Goal: Information Seeking & Learning: Learn about a topic

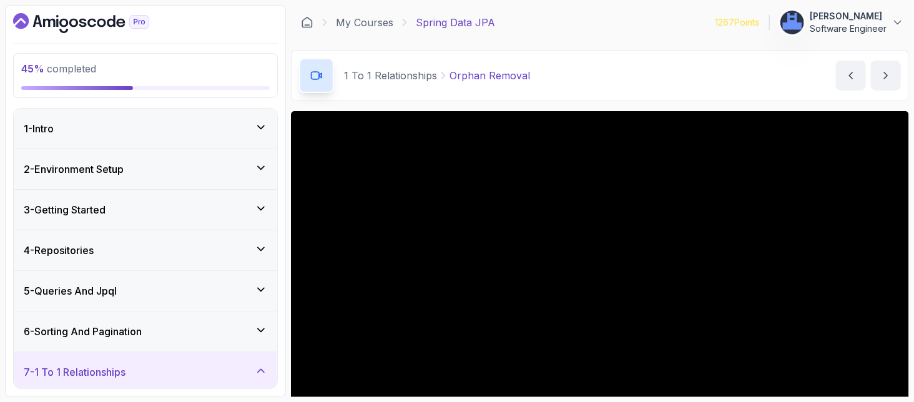
scroll to position [147, 0]
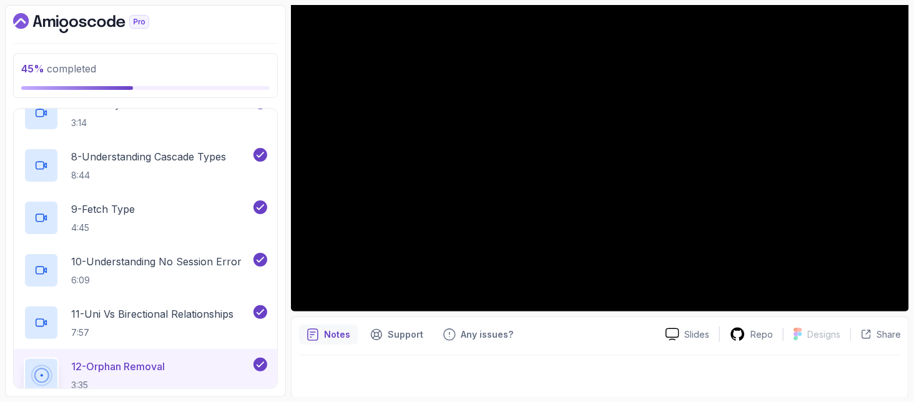
click at [592, 326] on div "Notes Support Any issues?" at bounding box center [477, 335] width 356 height 20
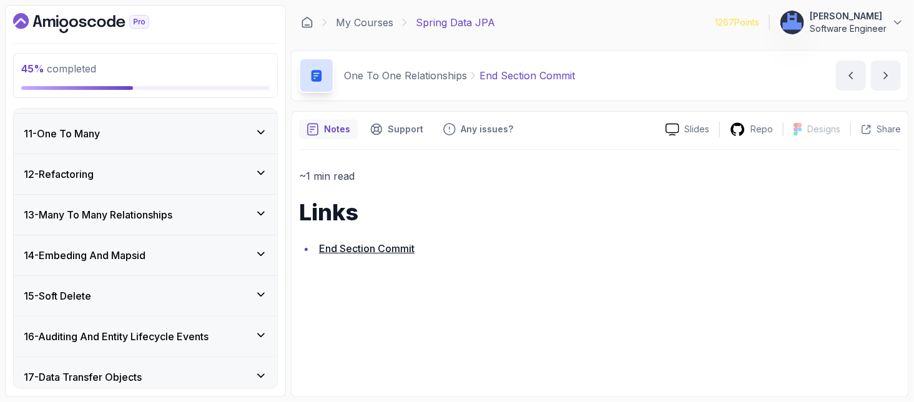
scroll to position [370, 0]
click at [101, 215] on h3 "13 - Many To Many Relationships" at bounding box center [98, 214] width 149 height 15
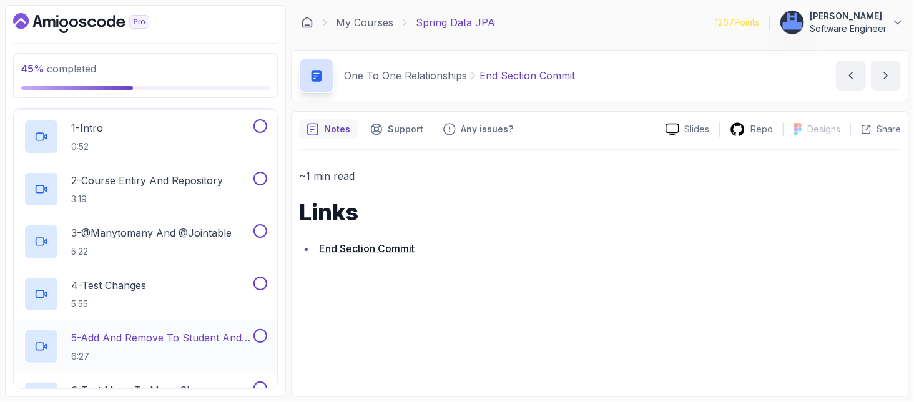
scroll to position [401, 0]
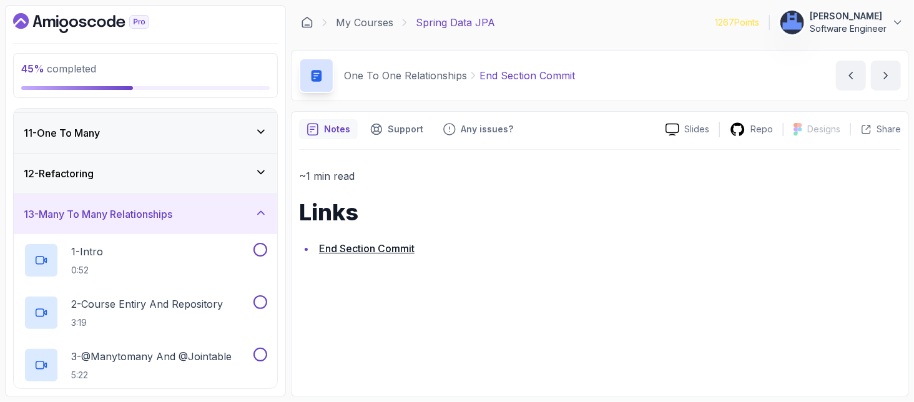
click at [81, 140] on div "11 - One To Many" at bounding box center [145, 133] width 263 height 40
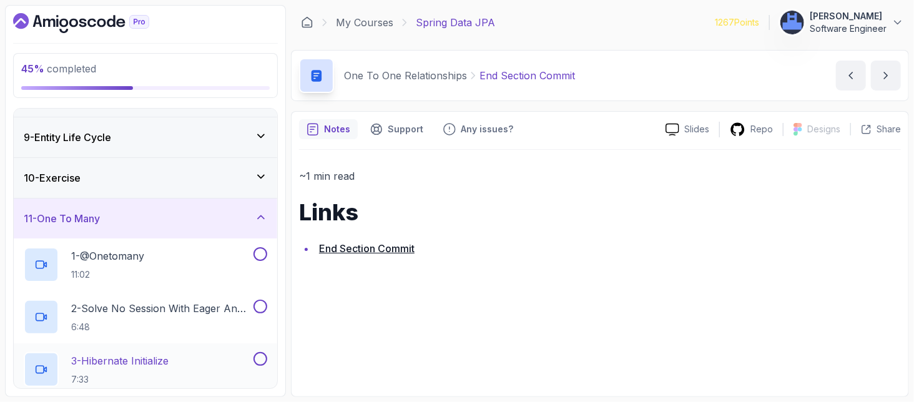
scroll to position [235, 0]
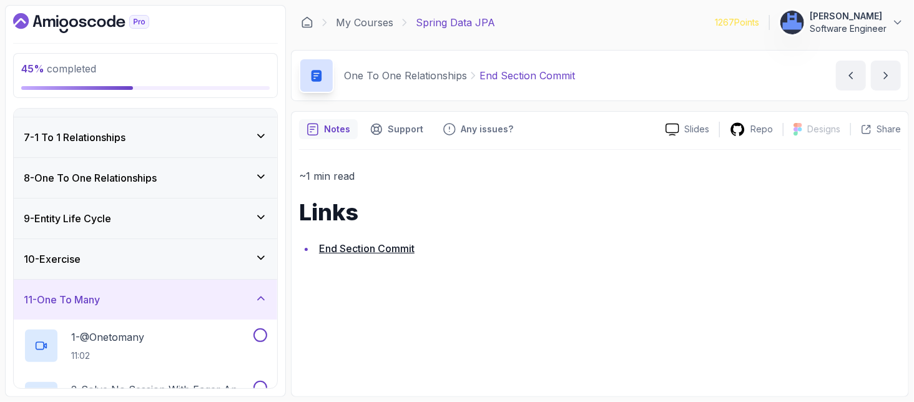
click at [156, 263] on div "10 - Exercise" at bounding box center [145, 259] width 243 height 15
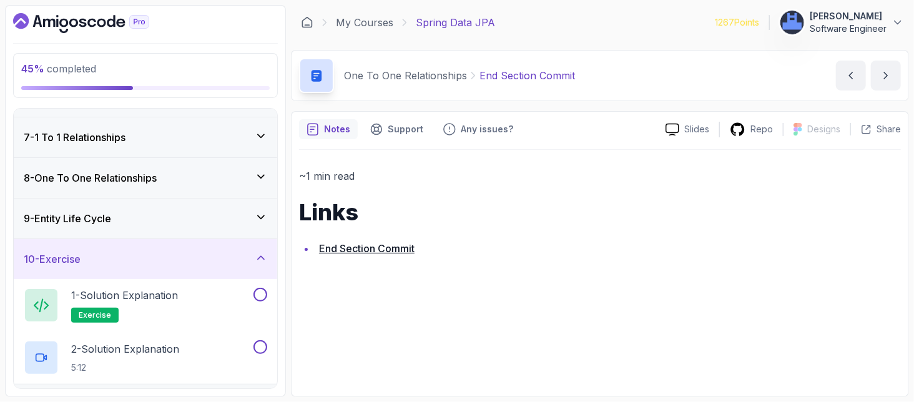
click at [122, 217] on div "9 - Entity Life Cycle" at bounding box center [145, 218] width 243 height 15
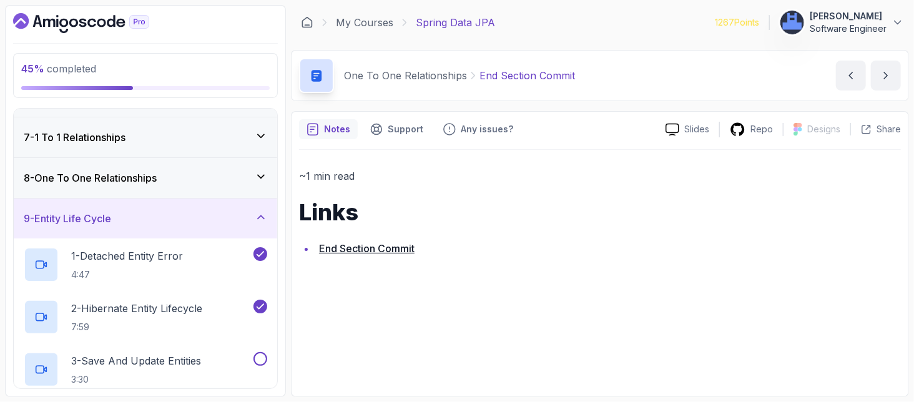
click at [95, 167] on div "8 - One To One Relationships" at bounding box center [145, 178] width 263 height 40
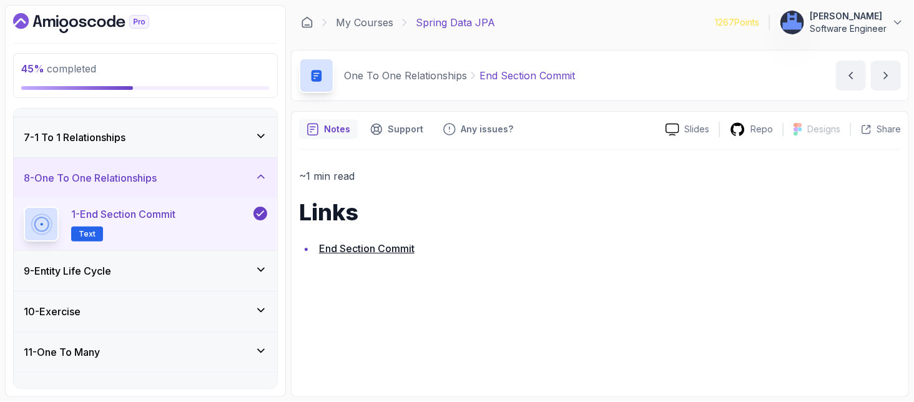
click at [137, 263] on div "9 - Entity Life Cycle" at bounding box center [145, 270] width 243 height 15
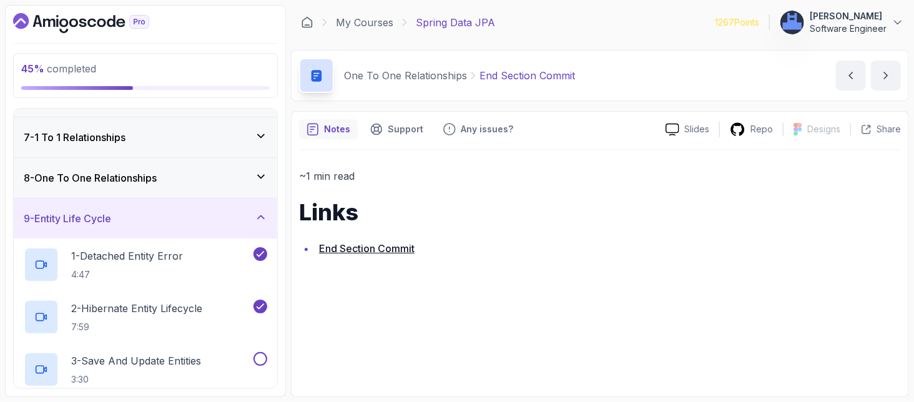
click at [97, 137] on h3 "7 - 1 To 1 Relationships" at bounding box center [75, 137] width 102 height 15
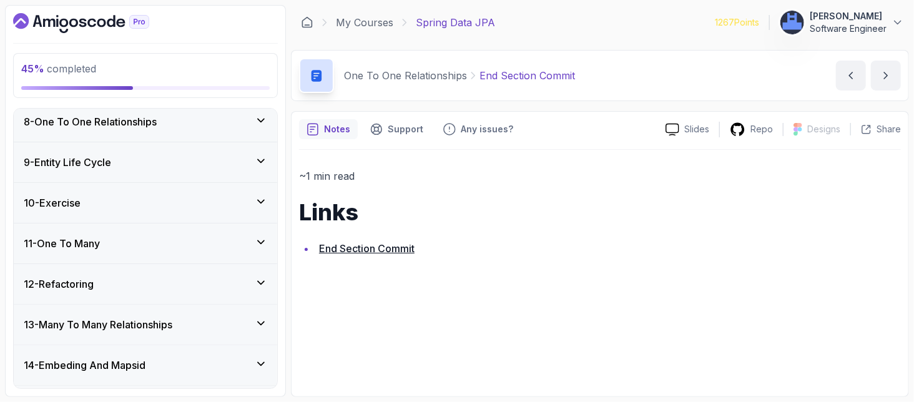
scroll to position [901, 0]
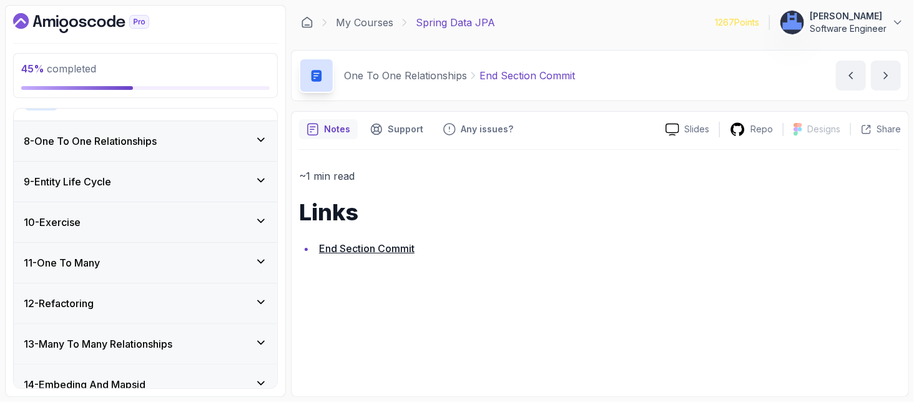
click at [66, 177] on h3 "9 - Entity Life Cycle" at bounding box center [67, 181] width 87 height 15
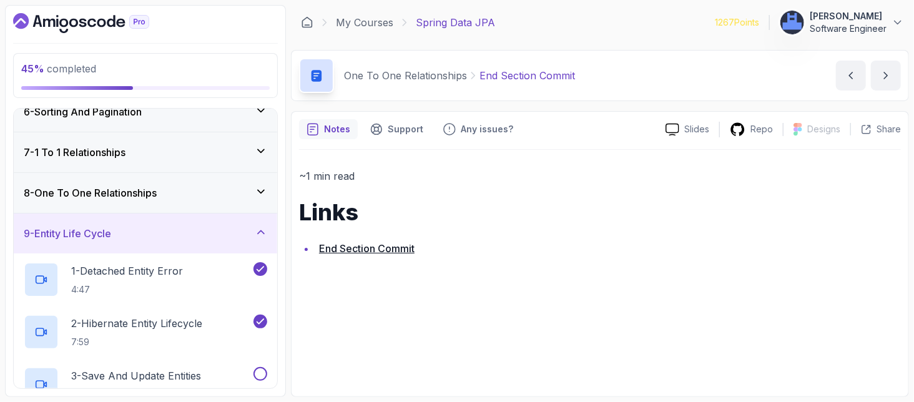
scroll to position [278, 0]
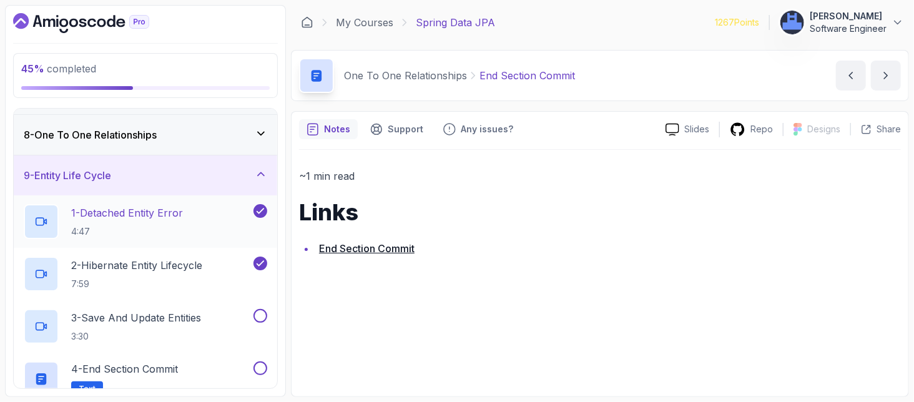
click at [122, 222] on h2 "1 - Detached Entity Error 4:47" at bounding box center [127, 221] width 112 height 32
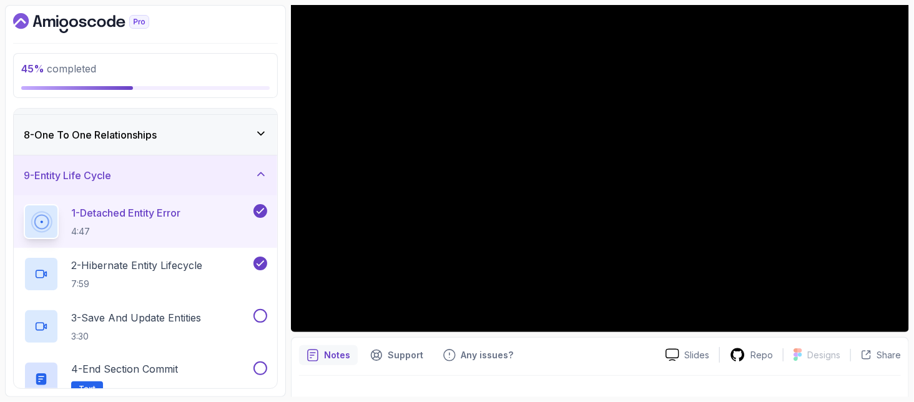
scroll to position [147, 0]
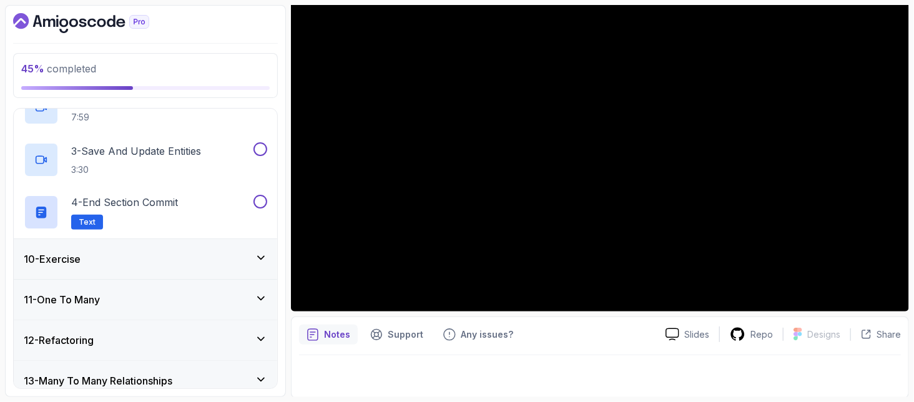
click at [115, 258] on div "10 - Exercise" at bounding box center [145, 259] width 243 height 15
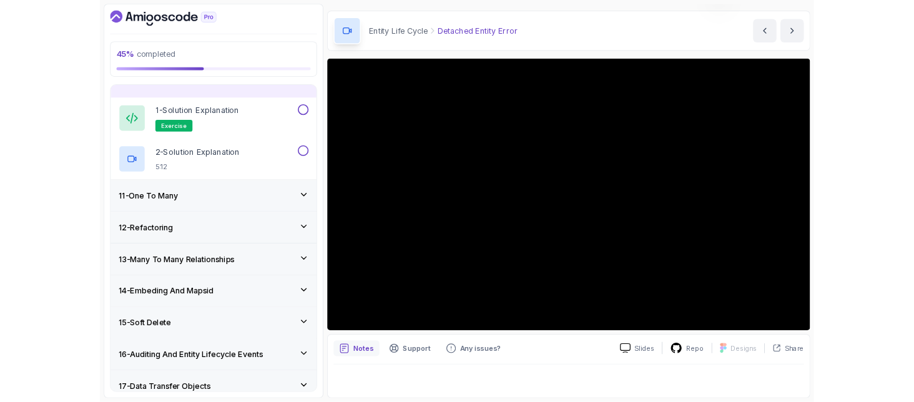
scroll to position [35, 0]
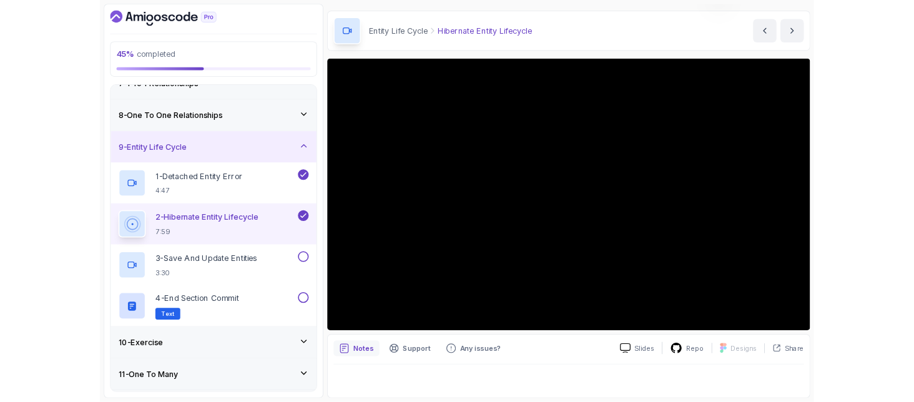
scroll to position [35, 0]
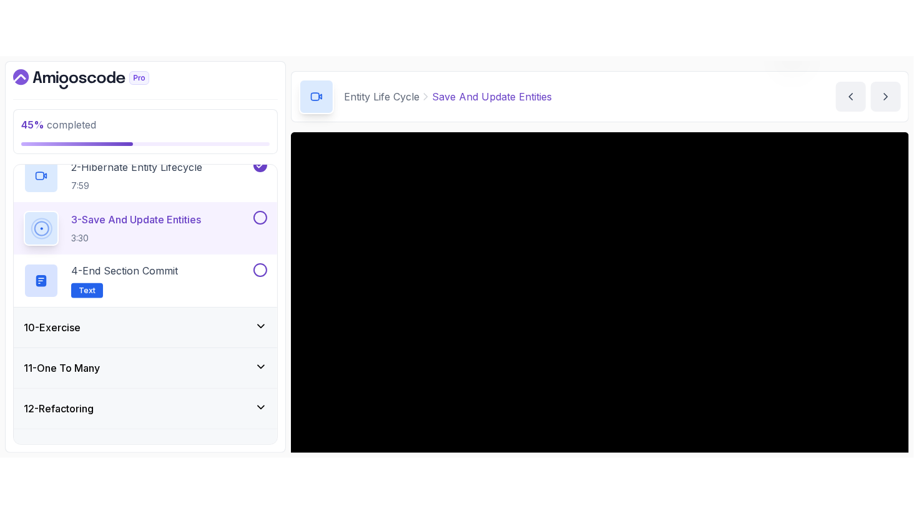
scroll to position [147, 0]
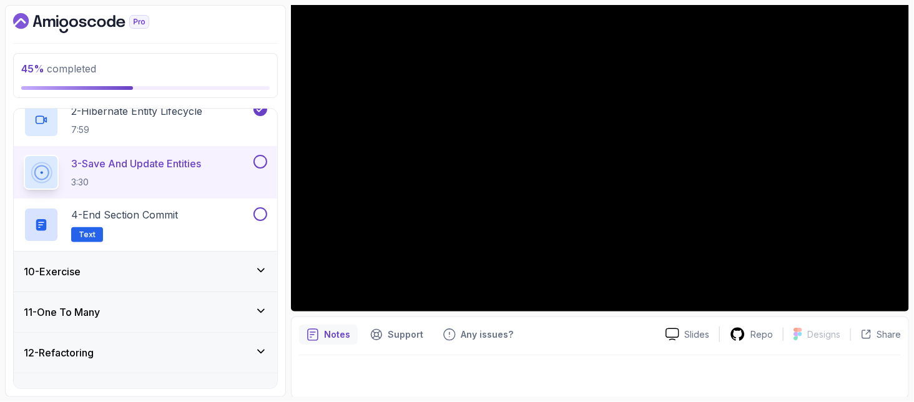
click at [587, 341] on div "Notes Support Any issues?" at bounding box center [477, 335] width 356 height 20
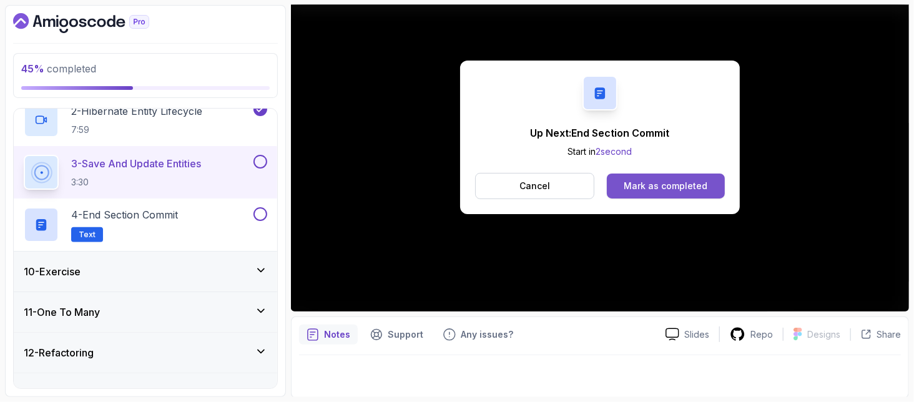
click at [688, 187] on div "Mark as completed" at bounding box center [665, 186] width 84 height 12
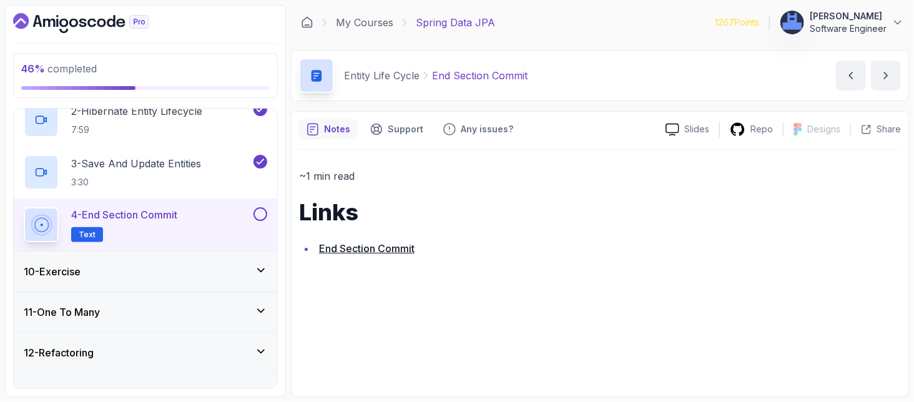
click at [104, 267] on div "10 - Exercise" at bounding box center [145, 271] width 243 height 15
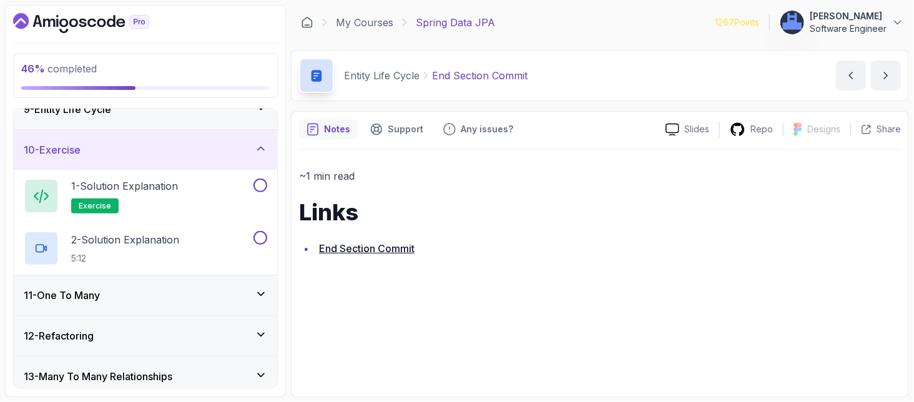
scroll to position [310, 0]
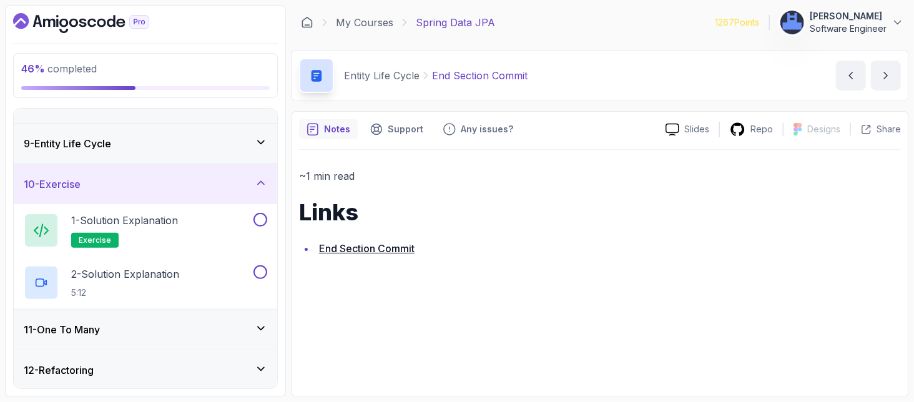
click at [217, 145] on div "9 - Entity Life Cycle" at bounding box center [145, 143] width 243 height 15
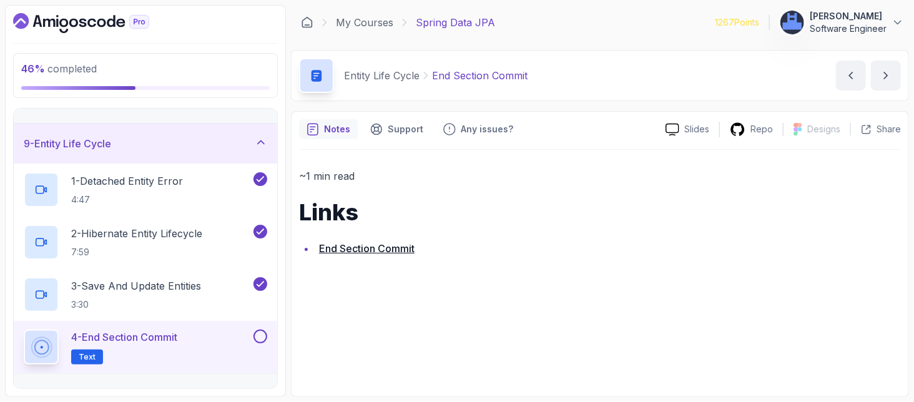
click at [260, 340] on button at bounding box center [260, 337] width 14 height 14
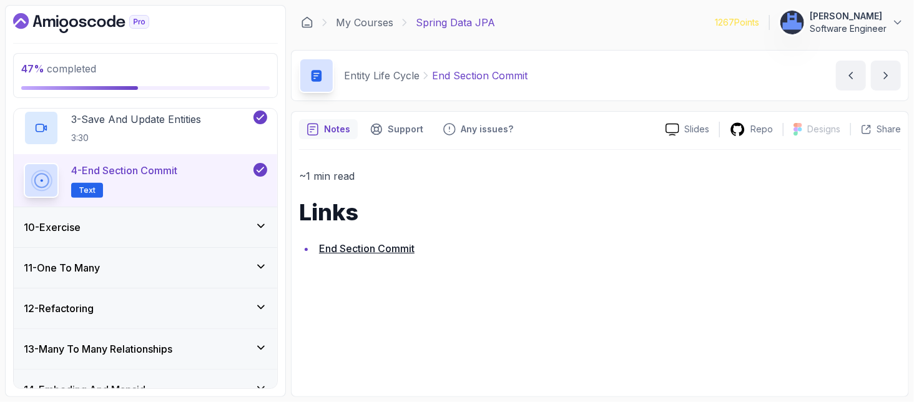
click at [169, 222] on div "10 - Exercise" at bounding box center [145, 227] width 243 height 15
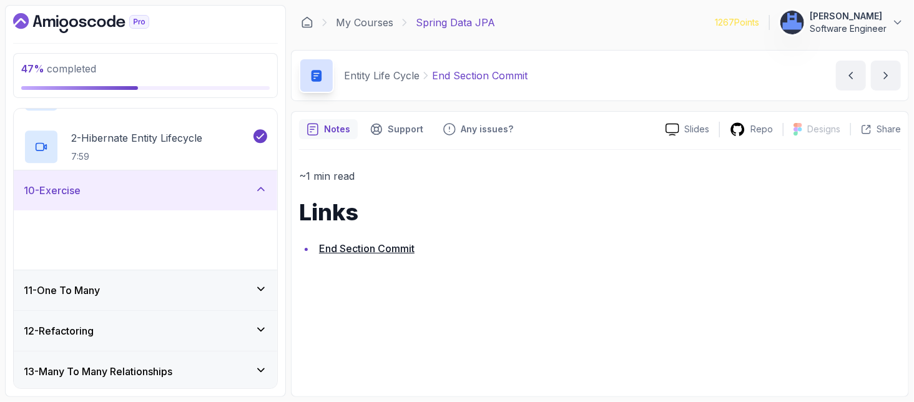
scroll to position [387, 0]
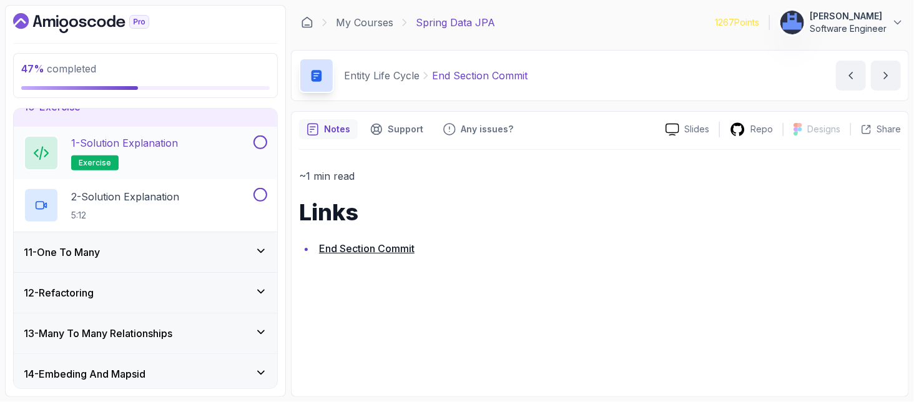
click at [154, 136] on p "1 - Solution Explanation" at bounding box center [124, 142] width 107 height 15
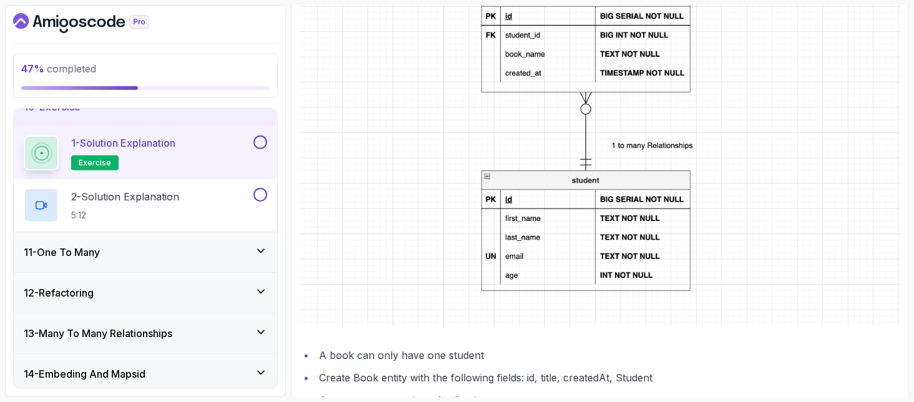
scroll to position [416, 0]
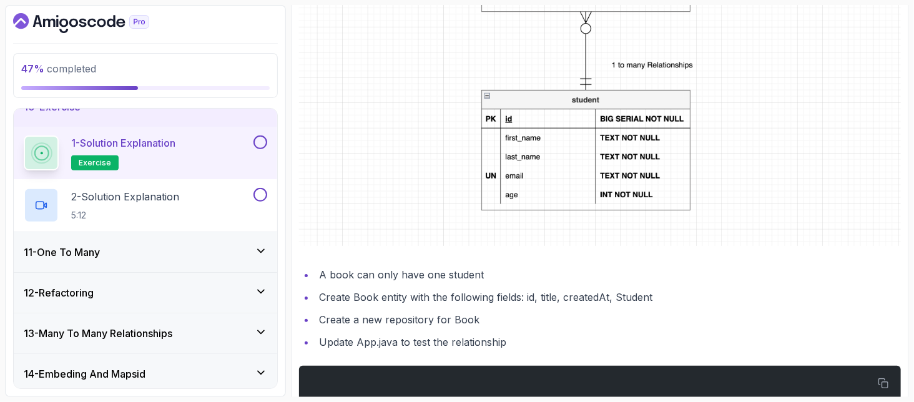
click at [424, 276] on li "A book can only have one student" at bounding box center [607, 274] width 585 height 17
click at [401, 295] on li "Create Book entity with the following fields: id, title, createdAt, Student" at bounding box center [607, 296] width 585 height 17
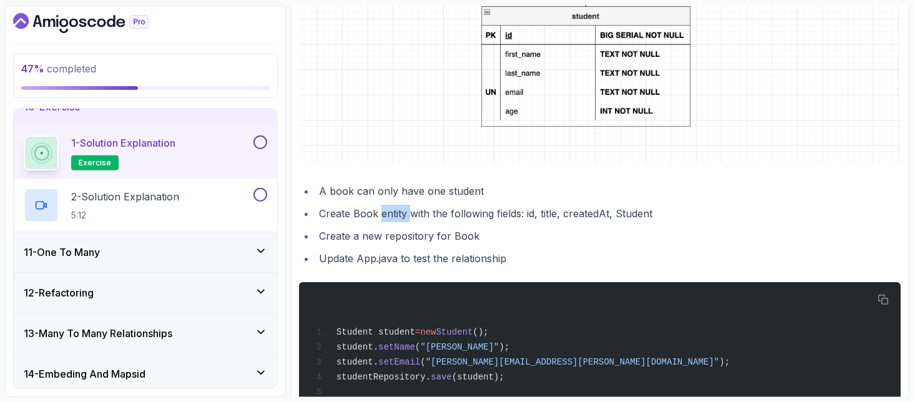
scroll to position [582, 0]
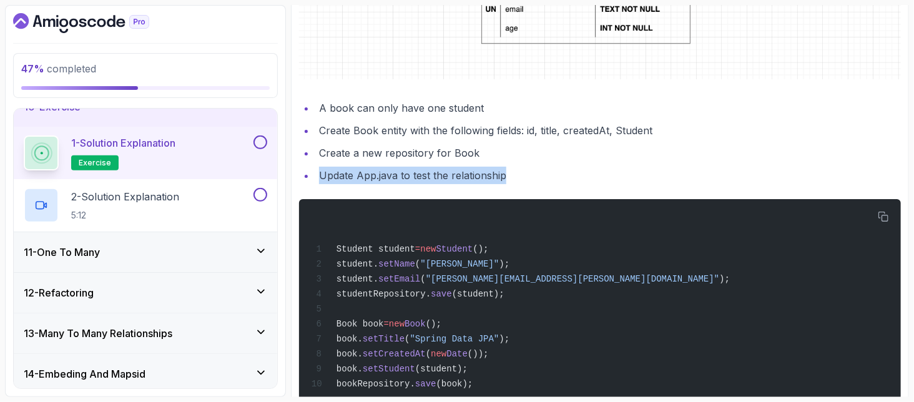
drag, startPoint x: 521, startPoint y: 173, endPoint x: 307, endPoint y: 178, distance: 214.1
click at [315, 178] on li "Update App.java to test the relationship" at bounding box center [607, 175] width 585 height 17
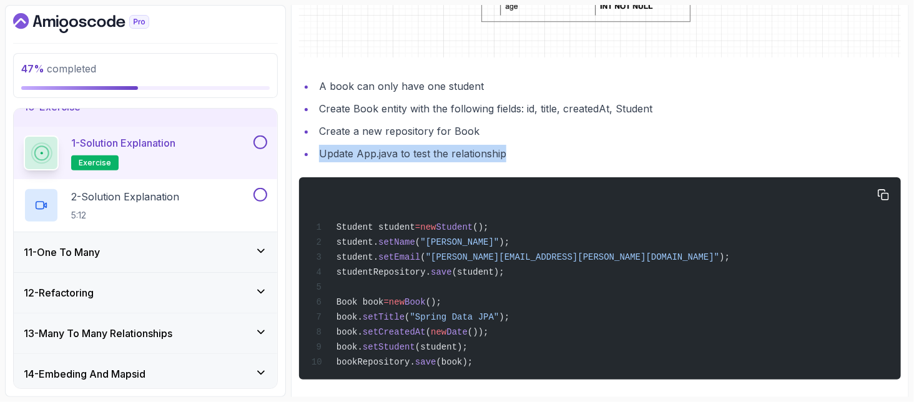
scroll to position [616, 0]
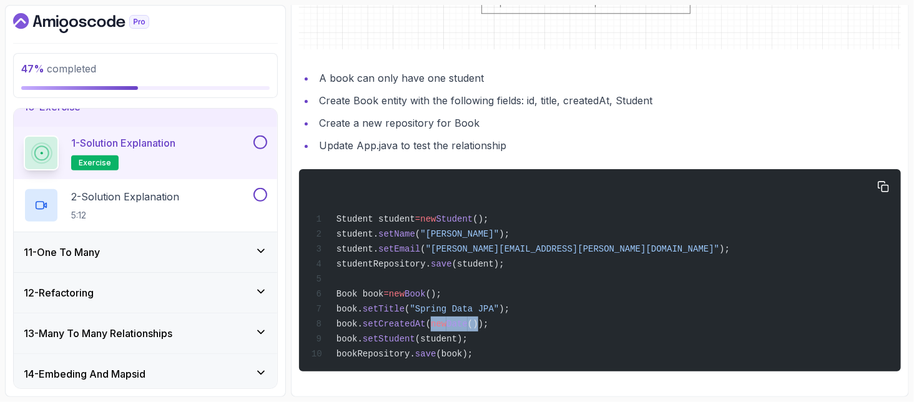
drag, startPoint x: 421, startPoint y: 323, endPoint x: 469, endPoint y: 323, distance: 47.4
click at [469, 323] on span "book. setCreatedAt ( new Date ());" at bounding box center [399, 324] width 177 height 10
click at [599, 128] on ul "A book can only have one student Create Book entity with the following fields: …" at bounding box center [600, 111] width 602 height 85
click at [260, 147] on button at bounding box center [260, 142] width 14 height 14
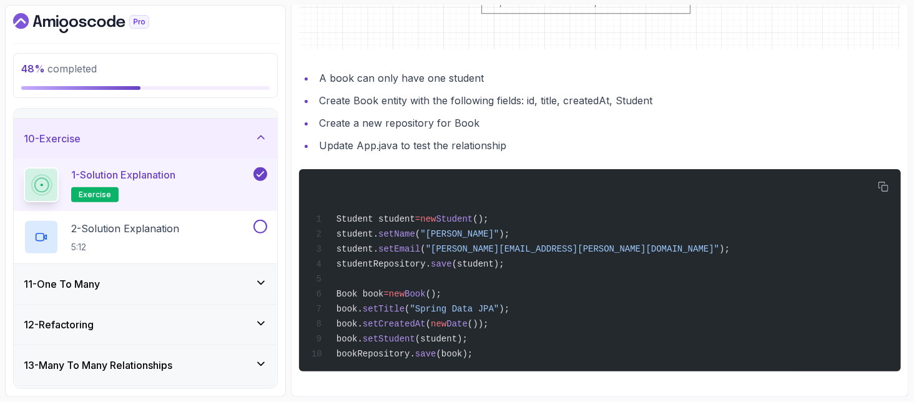
scroll to position [506, 0]
